Goal: Task Accomplishment & Management: Manage account settings

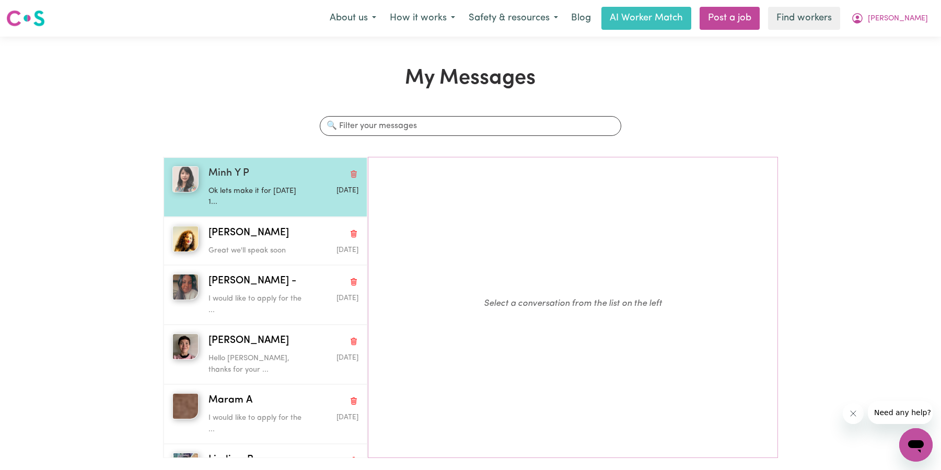
click at [255, 190] on p "Ok lets make it for [DATE] 1..." at bounding box center [259, 197] width 100 height 22
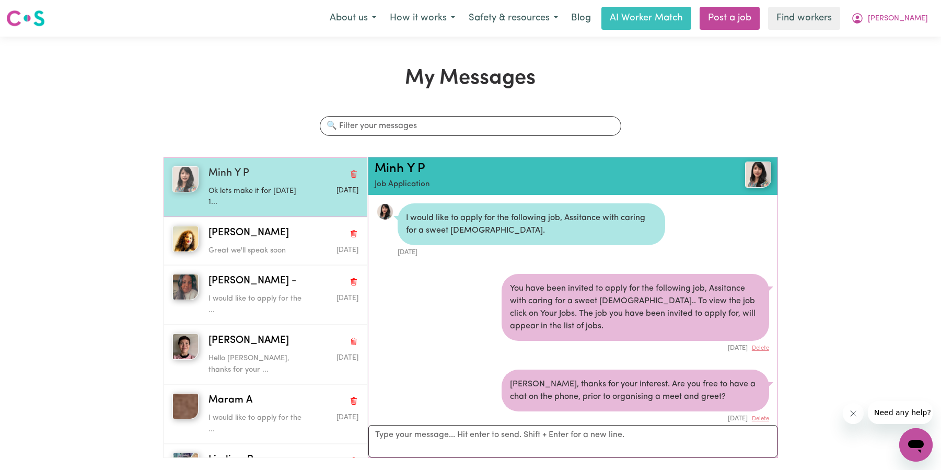
scroll to position [409, 0]
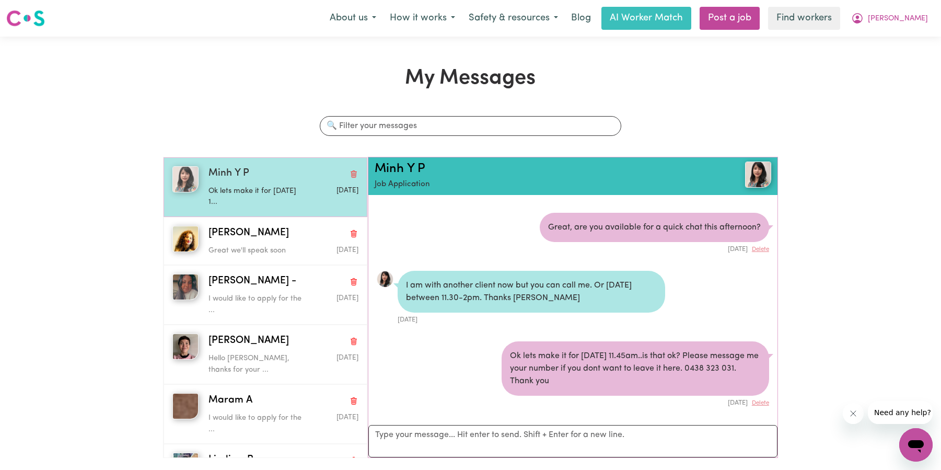
click at [255, 190] on p "Ok lets make it for [DATE] 1..." at bounding box center [259, 197] width 100 height 22
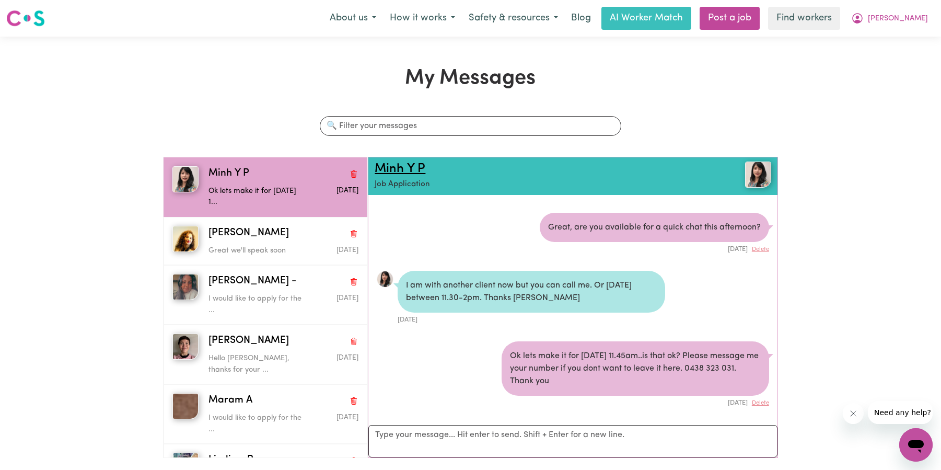
click at [401, 169] on link "Minh Y P" at bounding box center [400, 169] width 51 height 13
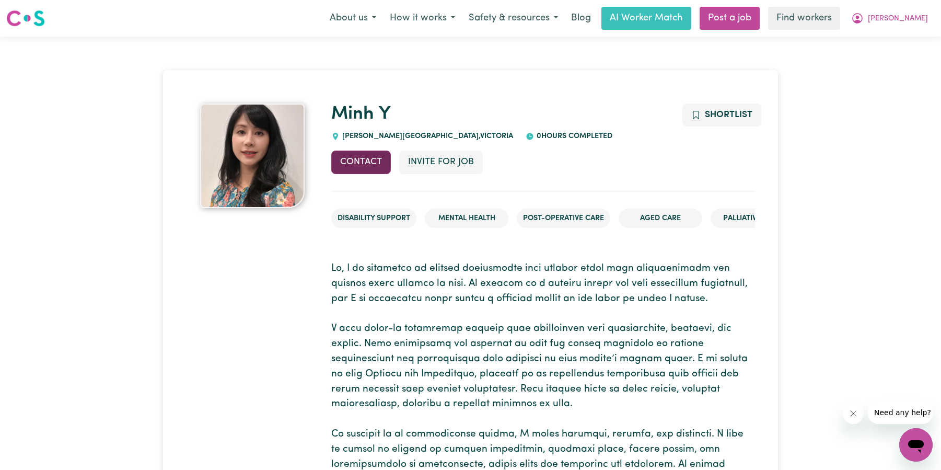
click at [356, 163] on button "Contact" at bounding box center [361, 162] width 60 height 23
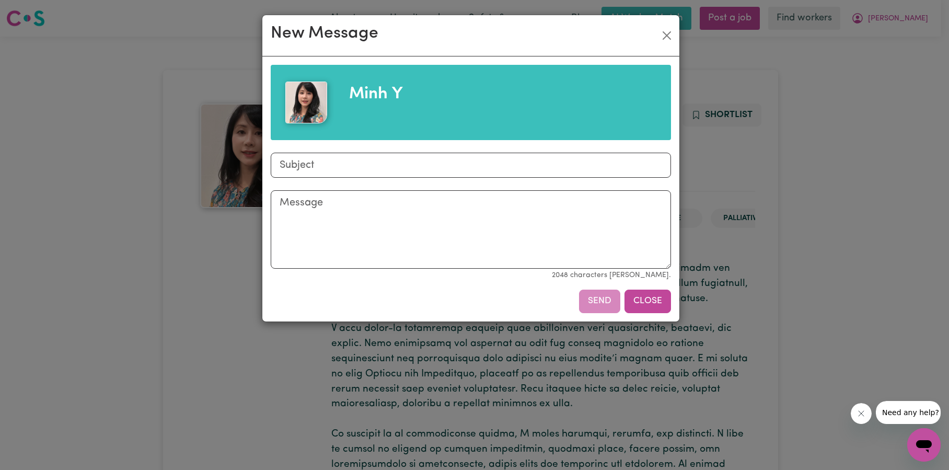
click at [640, 303] on button "Close" at bounding box center [648, 301] width 47 height 23
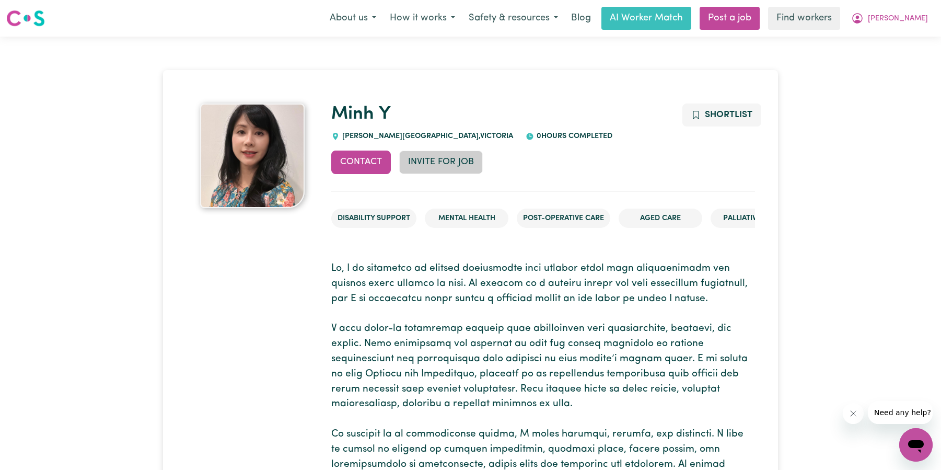
click at [450, 156] on button "Invite for Job" at bounding box center [441, 162] width 84 height 23
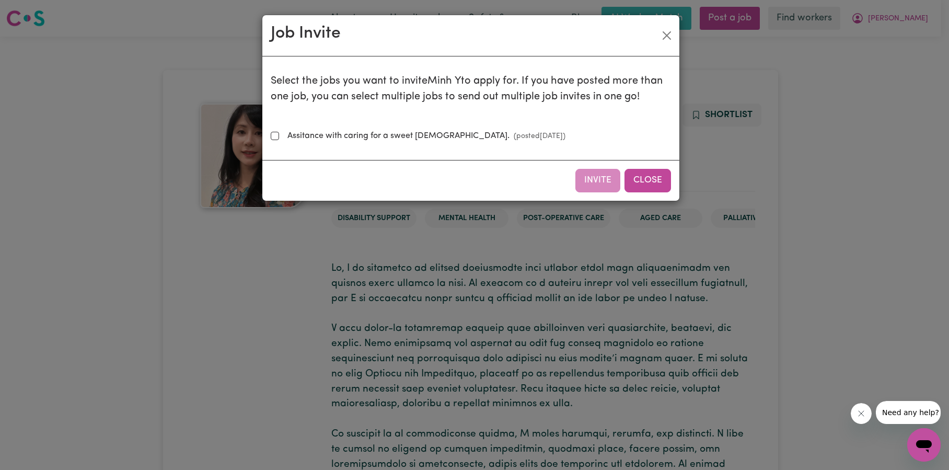
click at [640, 181] on button "Close" at bounding box center [648, 180] width 47 height 23
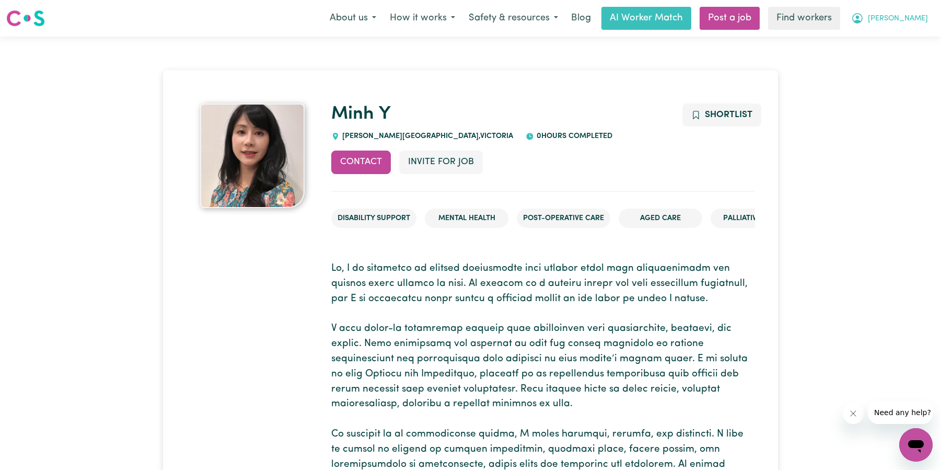
click at [924, 19] on span "[PERSON_NAME]" at bounding box center [898, 18] width 60 height 11
click at [886, 42] on link "My Dashboard" at bounding box center [893, 41] width 83 height 20
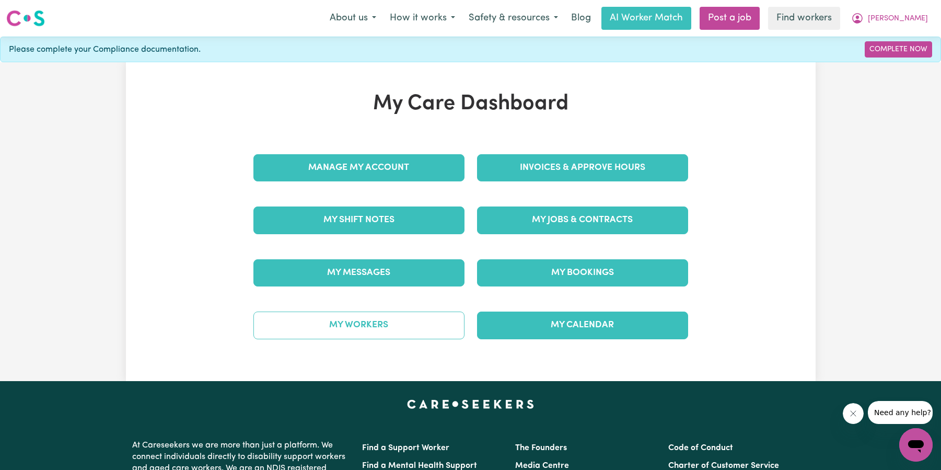
click at [443, 318] on link "My Workers" at bounding box center [358, 324] width 211 height 27
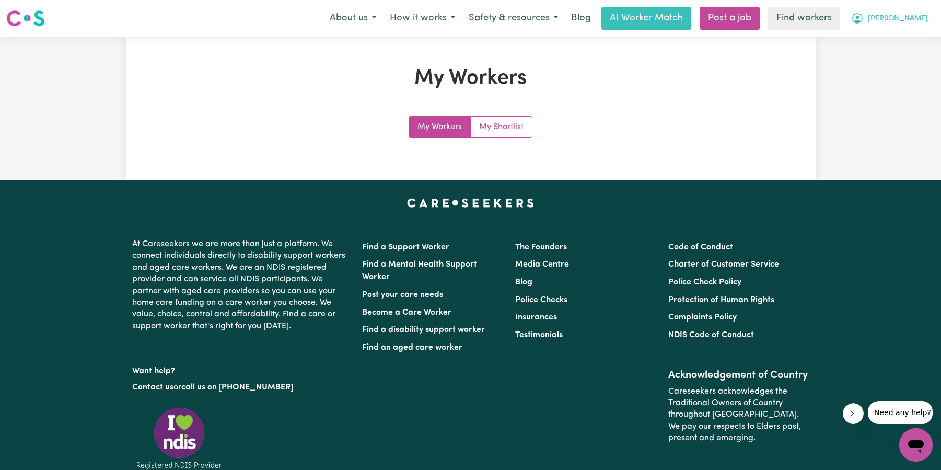
click at [927, 22] on span "[PERSON_NAME]" at bounding box center [898, 18] width 60 height 11
click at [888, 40] on link "My Dashboard" at bounding box center [893, 41] width 83 height 20
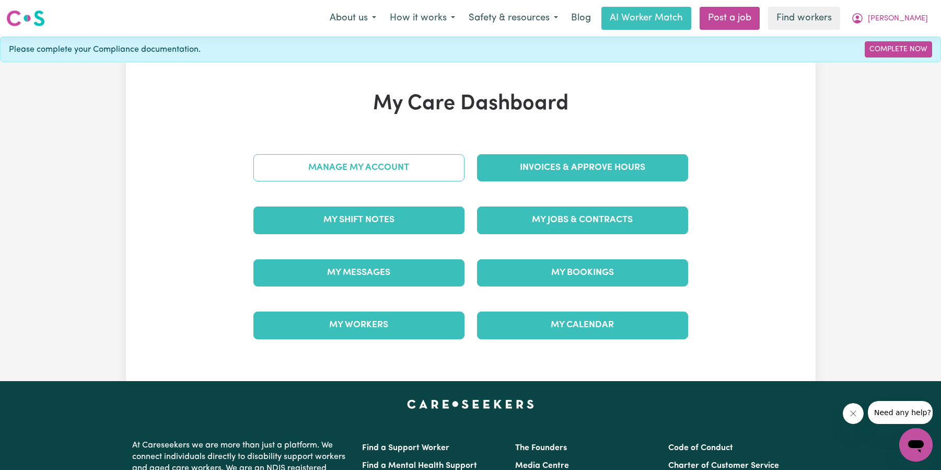
click at [357, 166] on link "Manage My Account" at bounding box center [358, 167] width 211 height 27
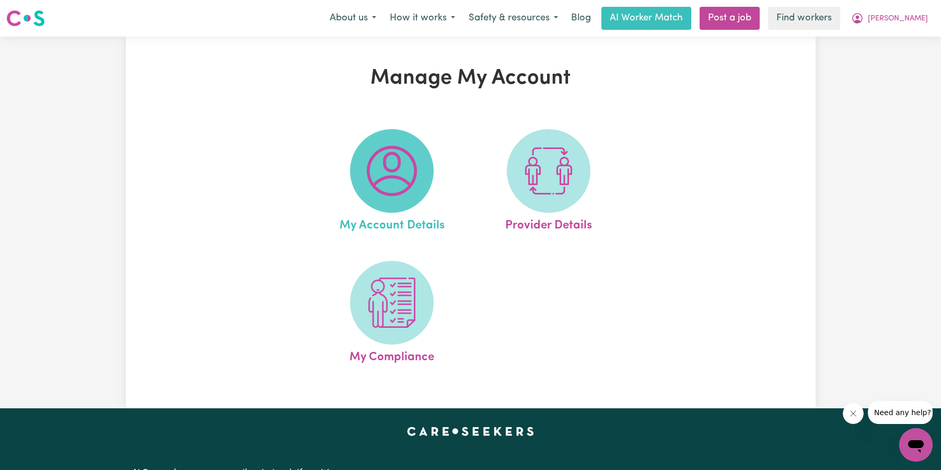
click at [392, 173] on img at bounding box center [392, 171] width 50 height 50
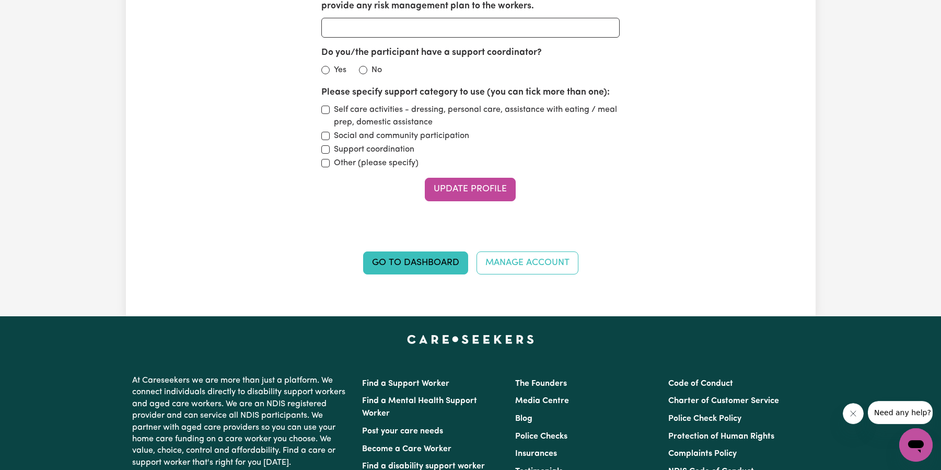
scroll to position [1422, 0]
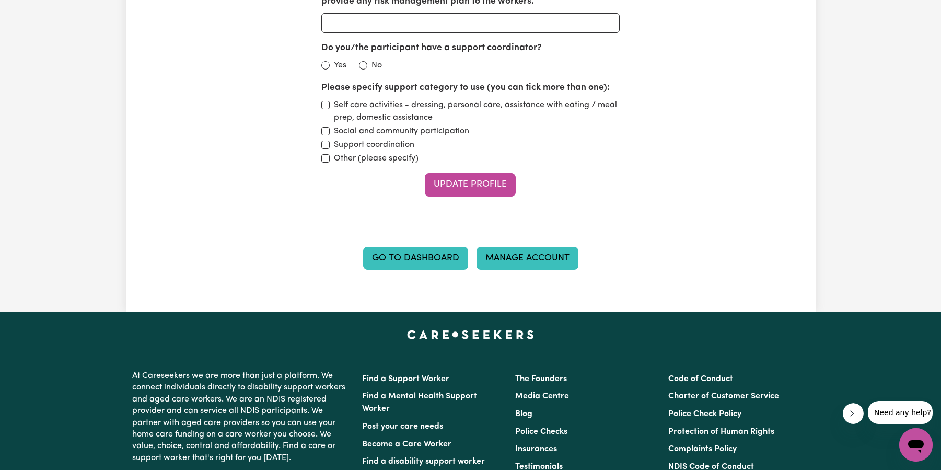
click at [531, 268] on link "Manage Account" at bounding box center [528, 258] width 102 height 23
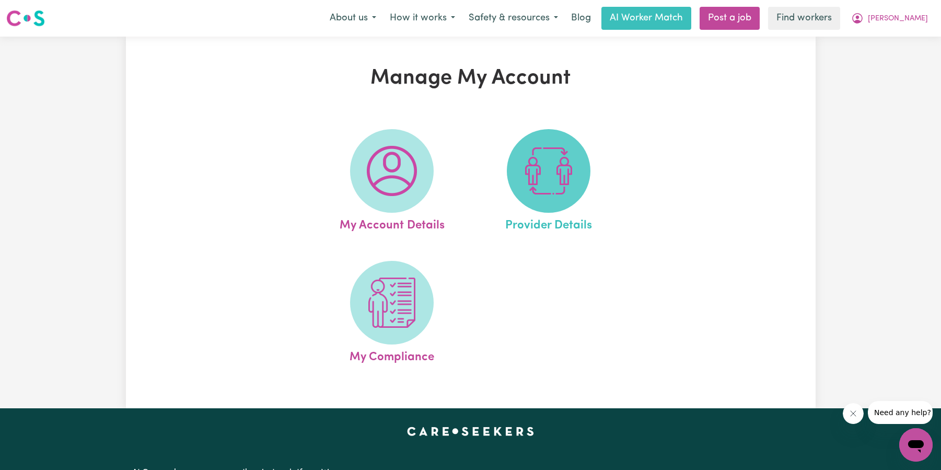
click at [544, 201] on span at bounding box center [549, 171] width 84 height 84
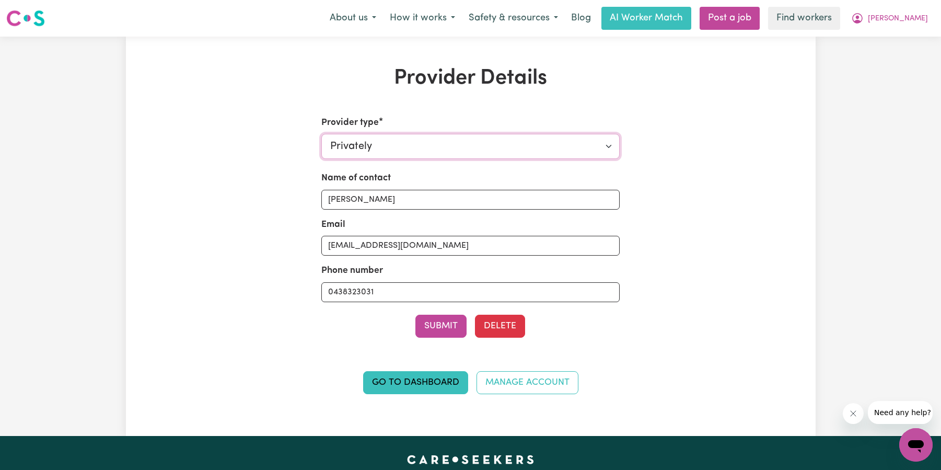
select select "AGED_HOME_CARE"
click option "Aged Care / Home Care Package" at bounding box center [0, 0] width 0 height 0
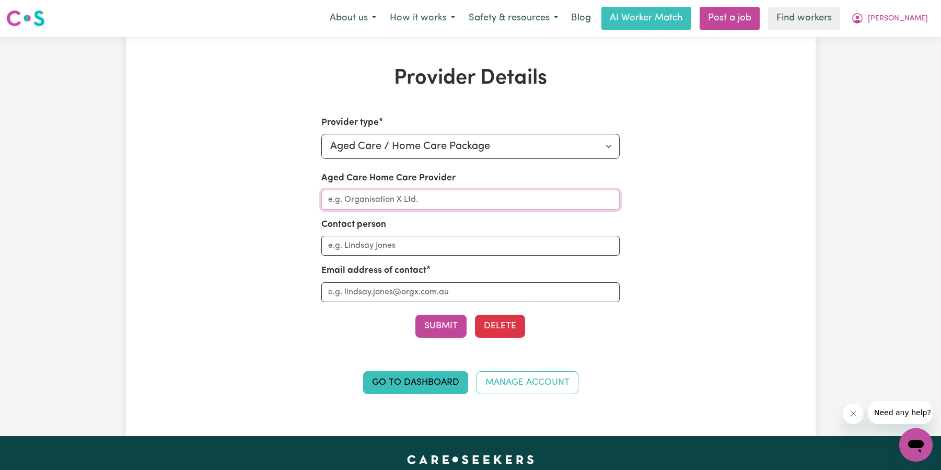
click at [469, 191] on input "Aged Care Home Care Provider" at bounding box center [470, 200] width 298 height 20
type input "Lets Get Care"
click at [743, 209] on div "Provider Details Provider type Select your provider type... Privately Aged Care…" at bounding box center [471, 236] width 690 height 341
